Goal: Transaction & Acquisition: Subscribe to service/newsletter

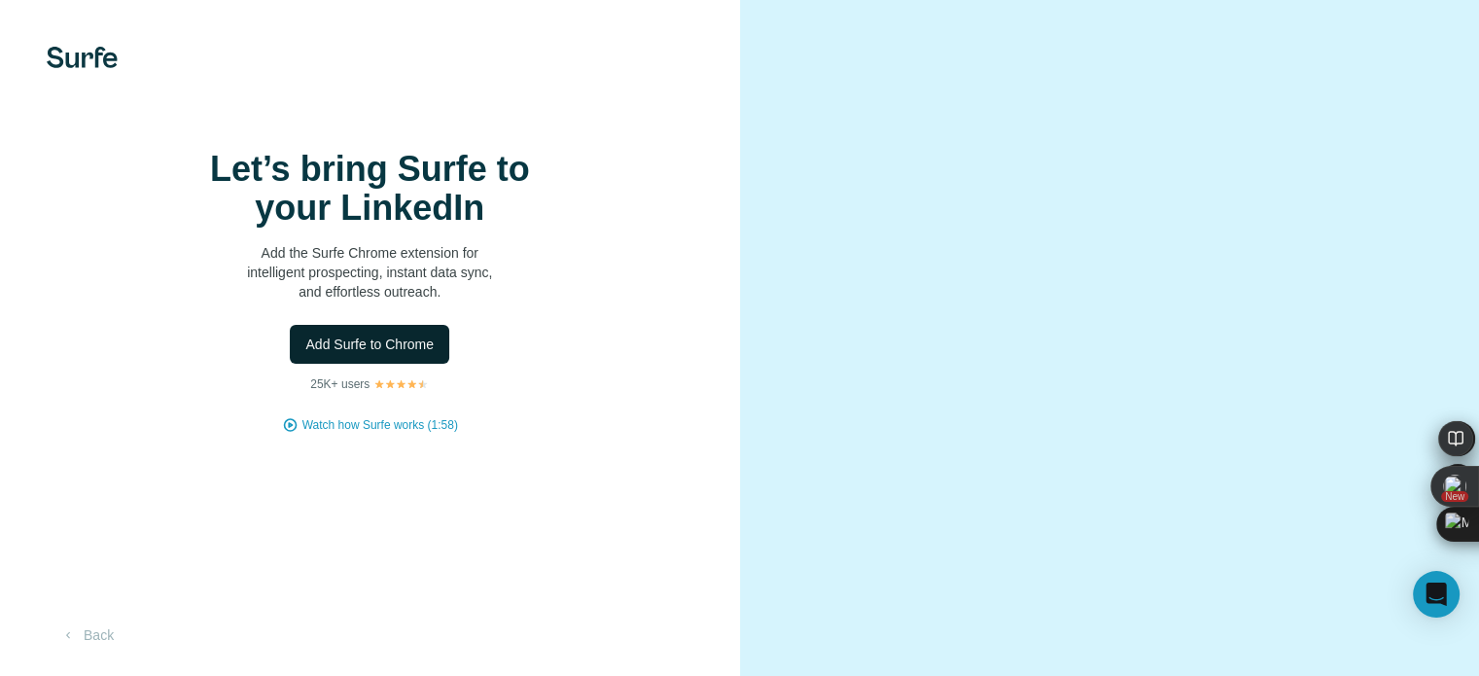
click at [407, 354] on span "Add Surfe to Chrome" at bounding box center [369, 343] width 128 height 19
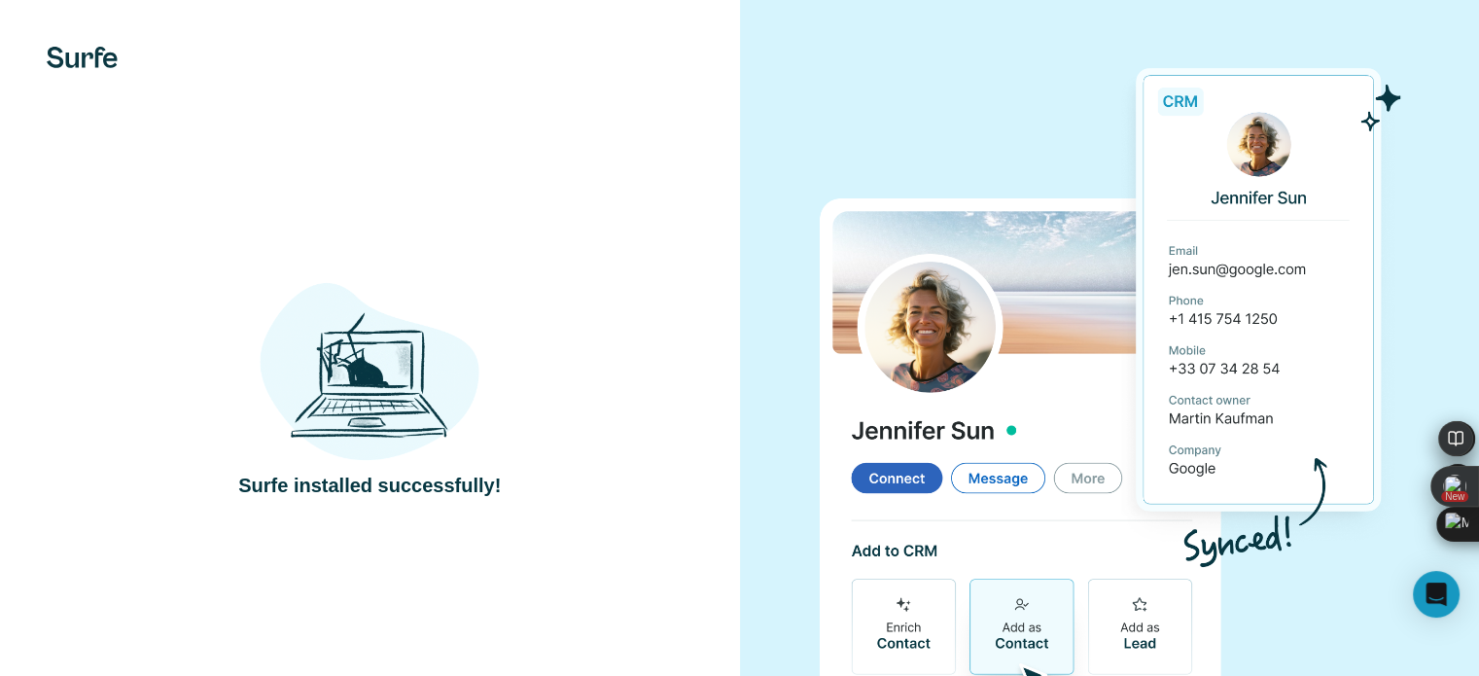
click at [599, 332] on div "Surfe installed successfully!" at bounding box center [370, 380] width 662 height 238
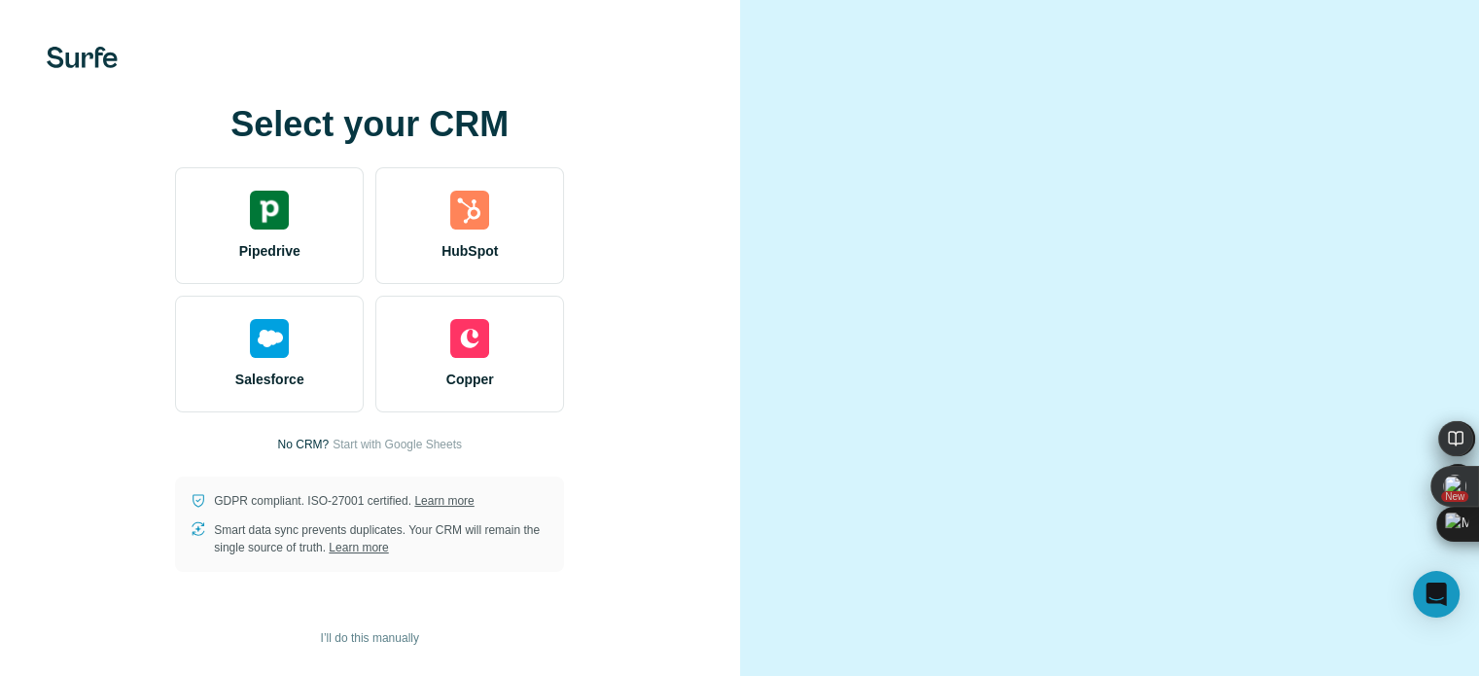
click at [631, 333] on div "Select your CRM Pipedrive HubSpot Salesforce Copper No CRM? Start with Google S…" at bounding box center [370, 338] width 662 height 467
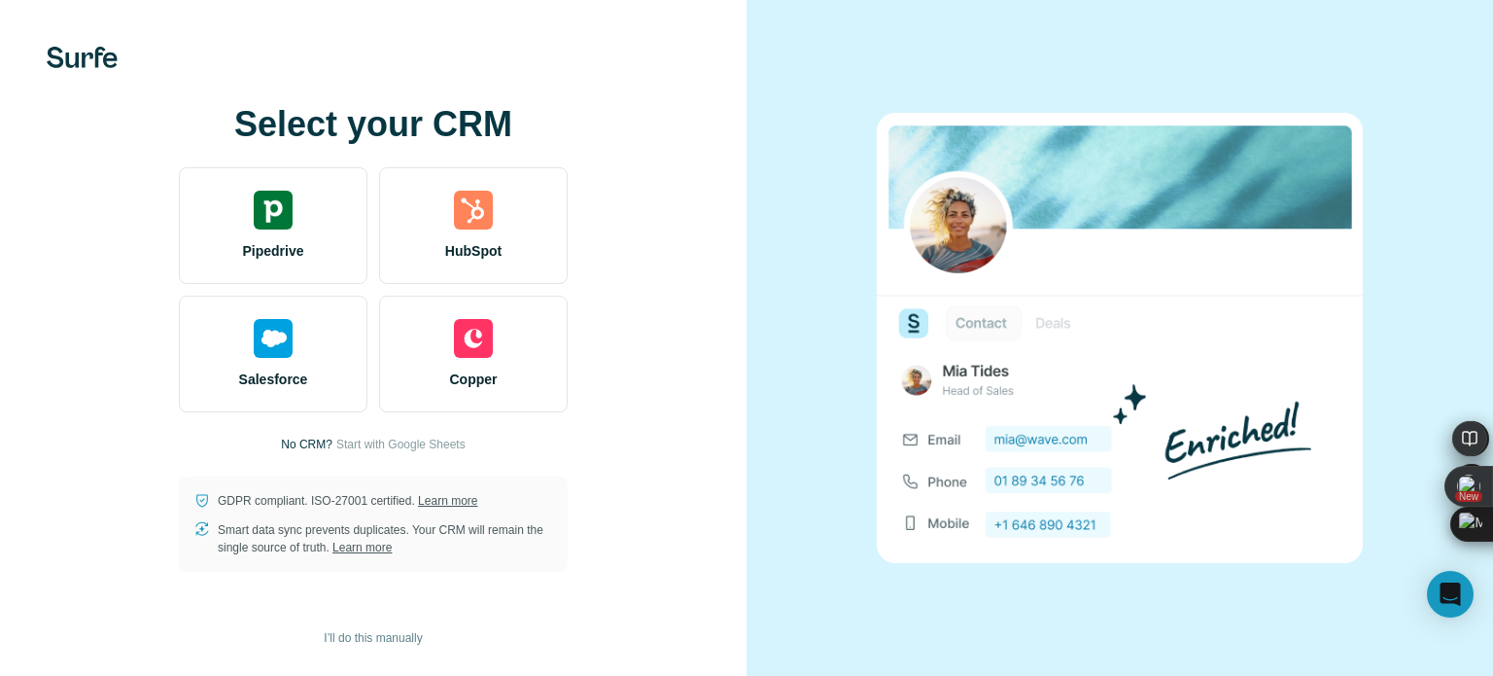
click at [396, 122] on h1 "Select your CRM" at bounding box center [373, 124] width 389 height 39
